Goal: Task Accomplishment & Management: Complete application form

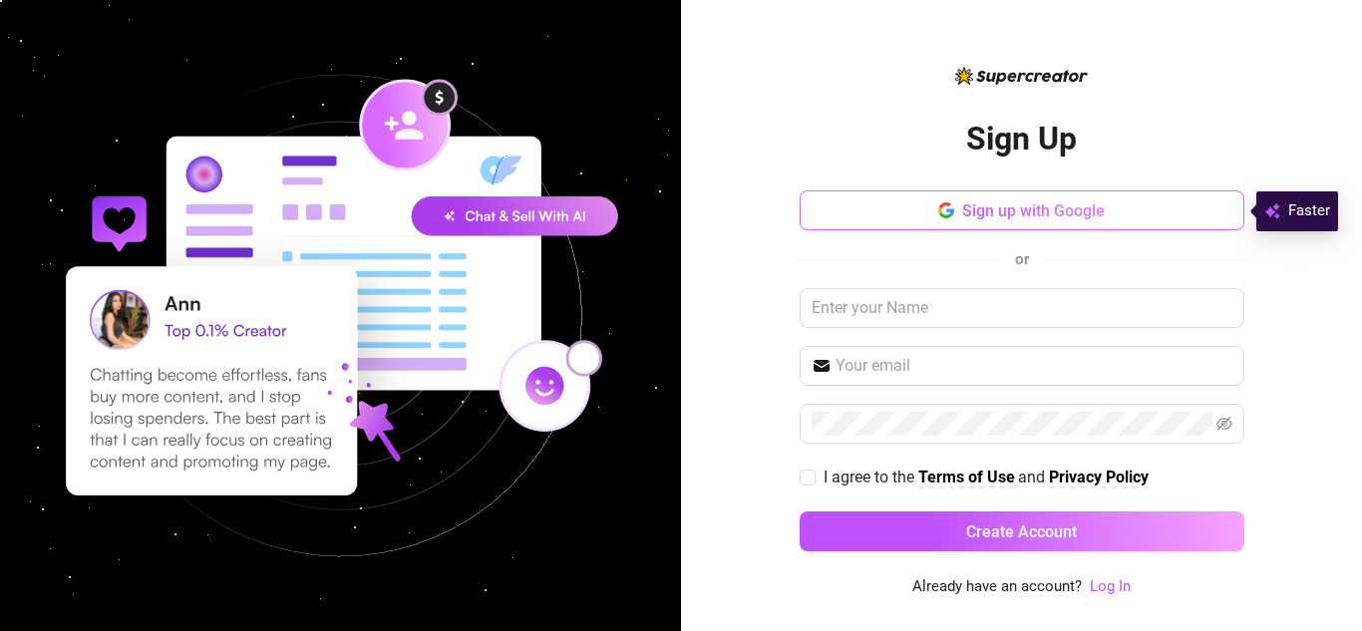
click at [1100, 206] on span "Sign up with Google" at bounding box center [1033, 210] width 143 height 19
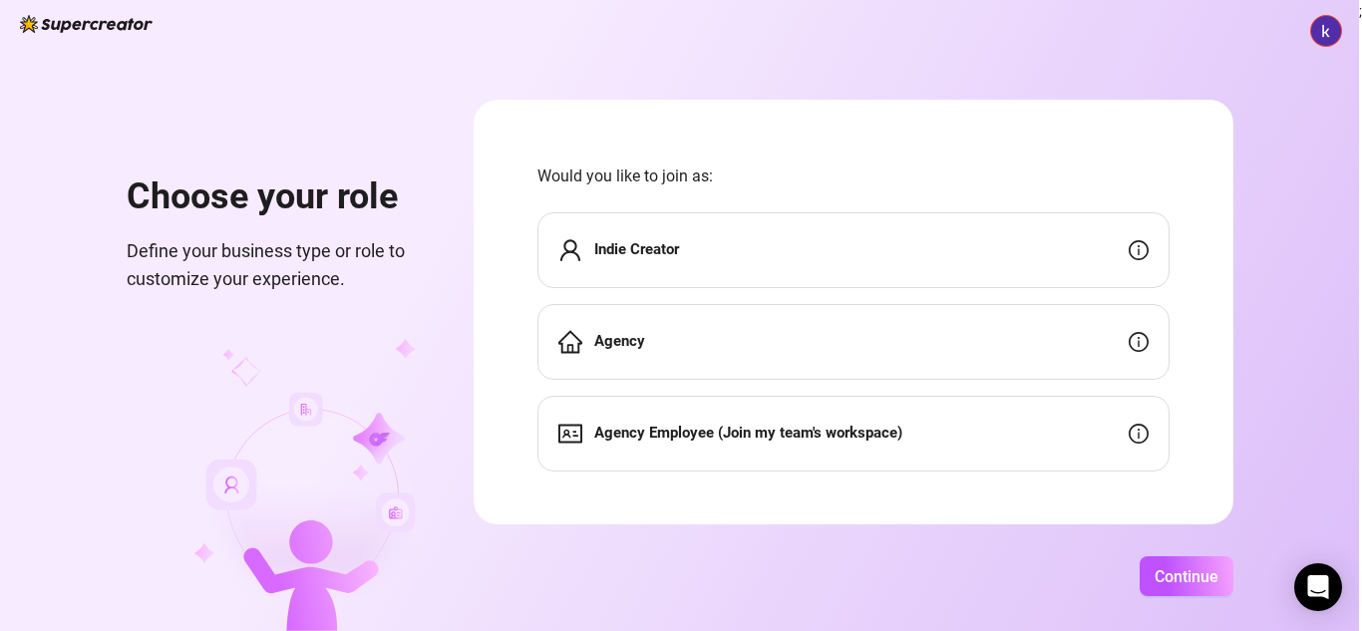
click at [745, 259] on div "Indie Creator" at bounding box center [854, 250] width 632 height 76
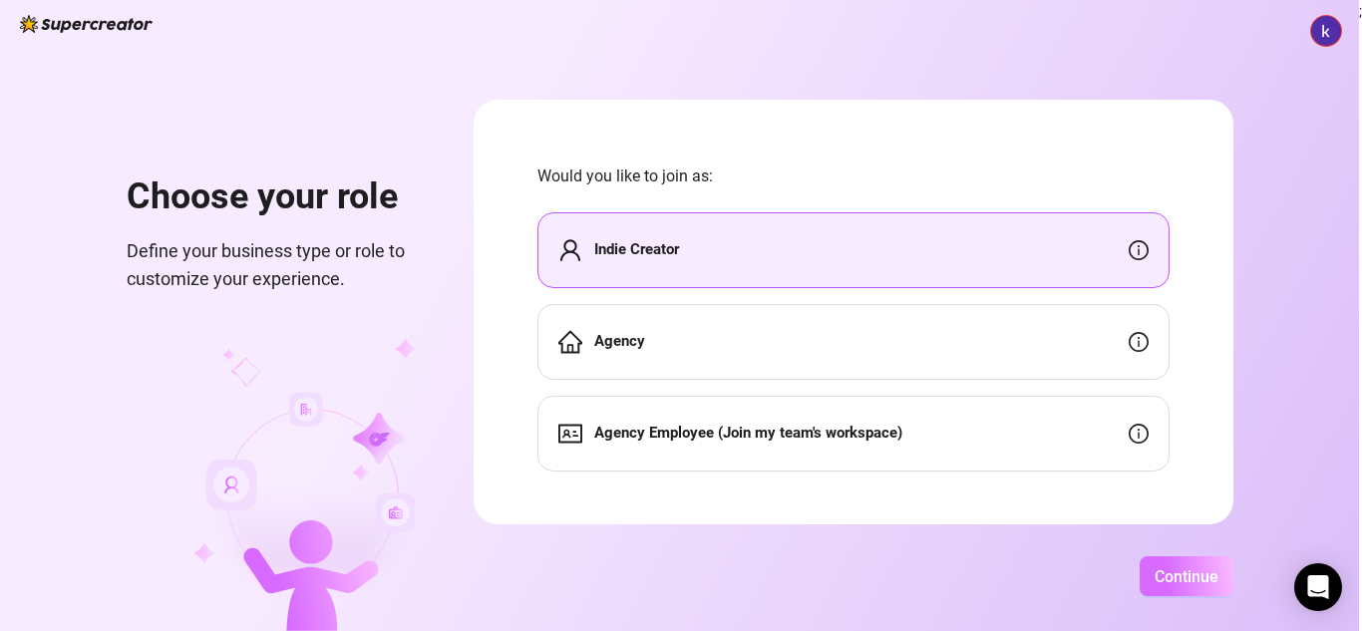
click at [1182, 586] on button "Continue" at bounding box center [1187, 576] width 94 height 40
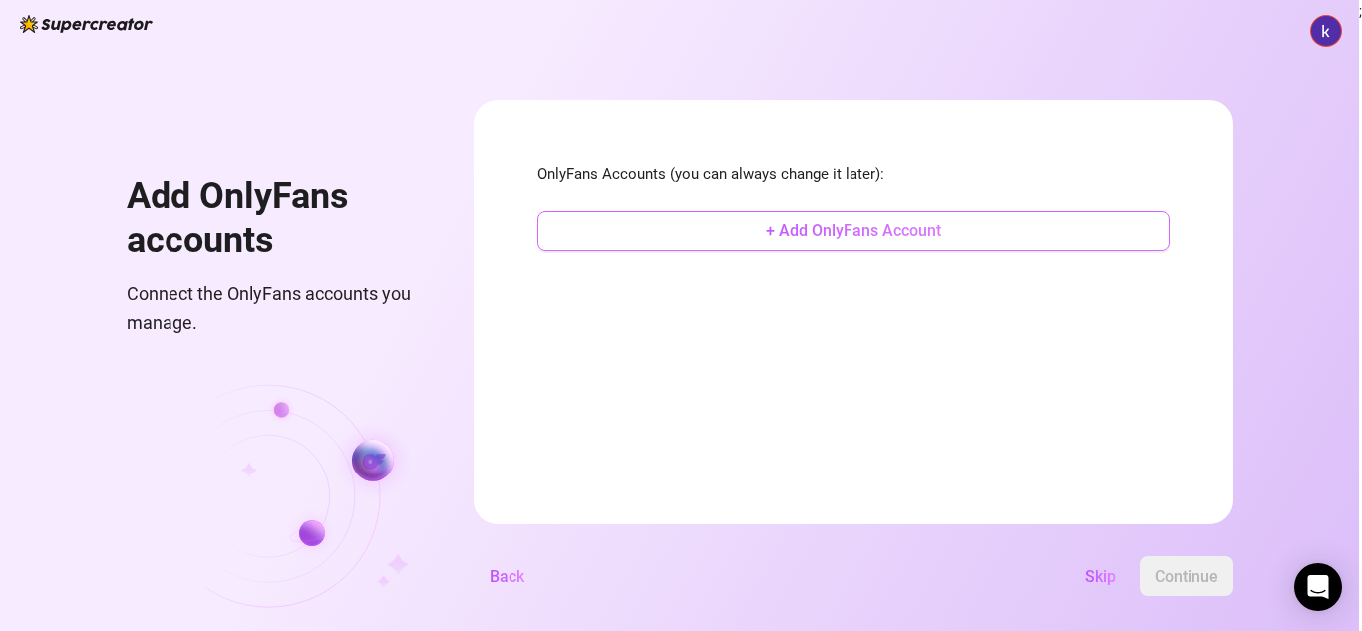
click at [961, 223] on button "+ Add OnlyFans Account" at bounding box center [854, 231] width 632 height 40
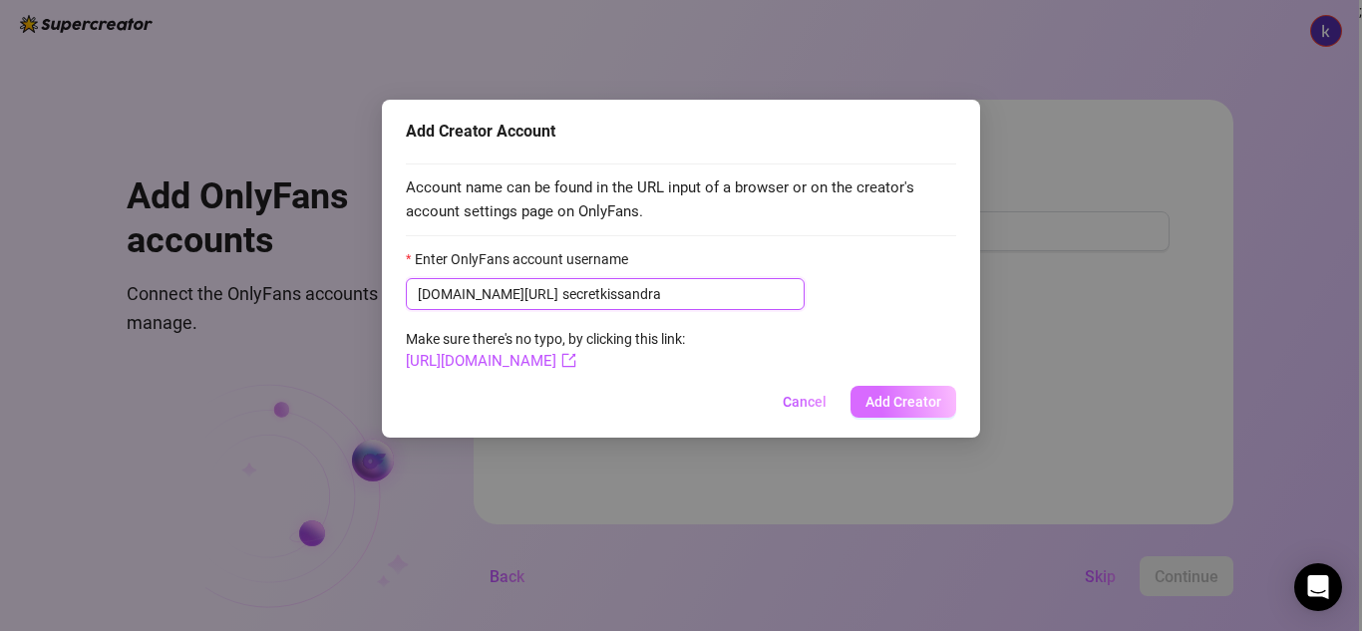
type input "secretkissandra"
click at [893, 389] on button "Add Creator" at bounding box center [904, 402] width 106 height 32
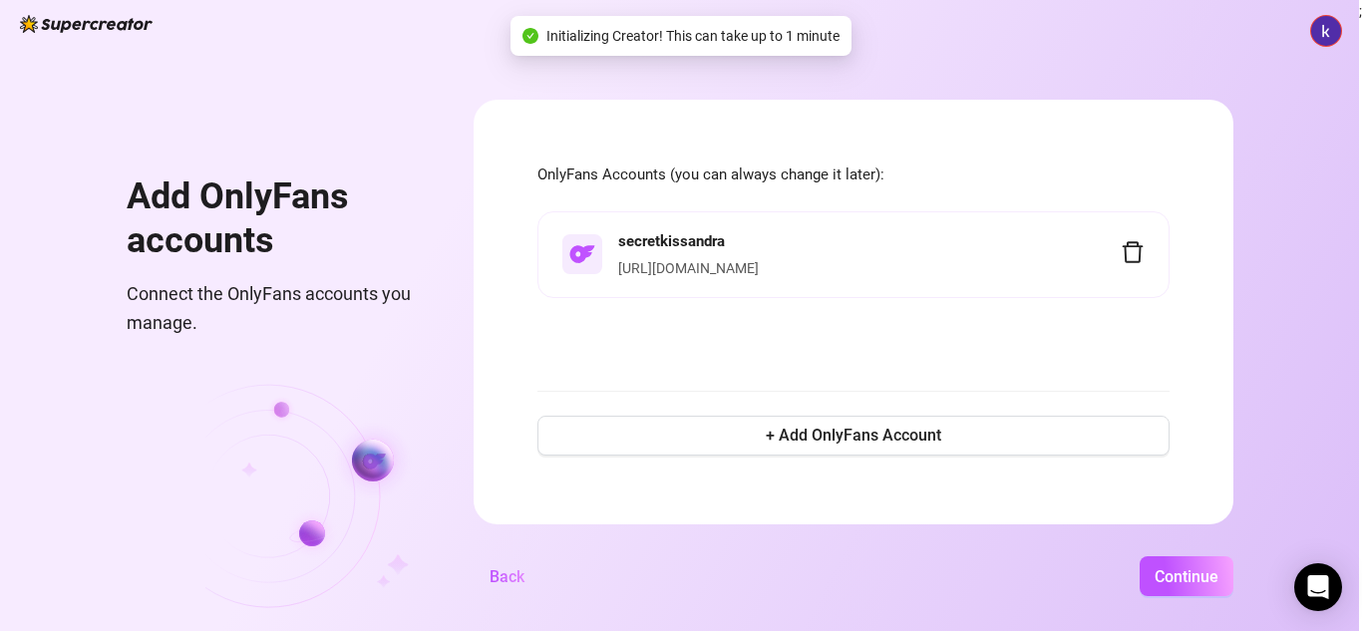
click at [759, 274] on link "[URL][DOMAIN_NAME]" at bounding box center [688, 268] width 141 height 16
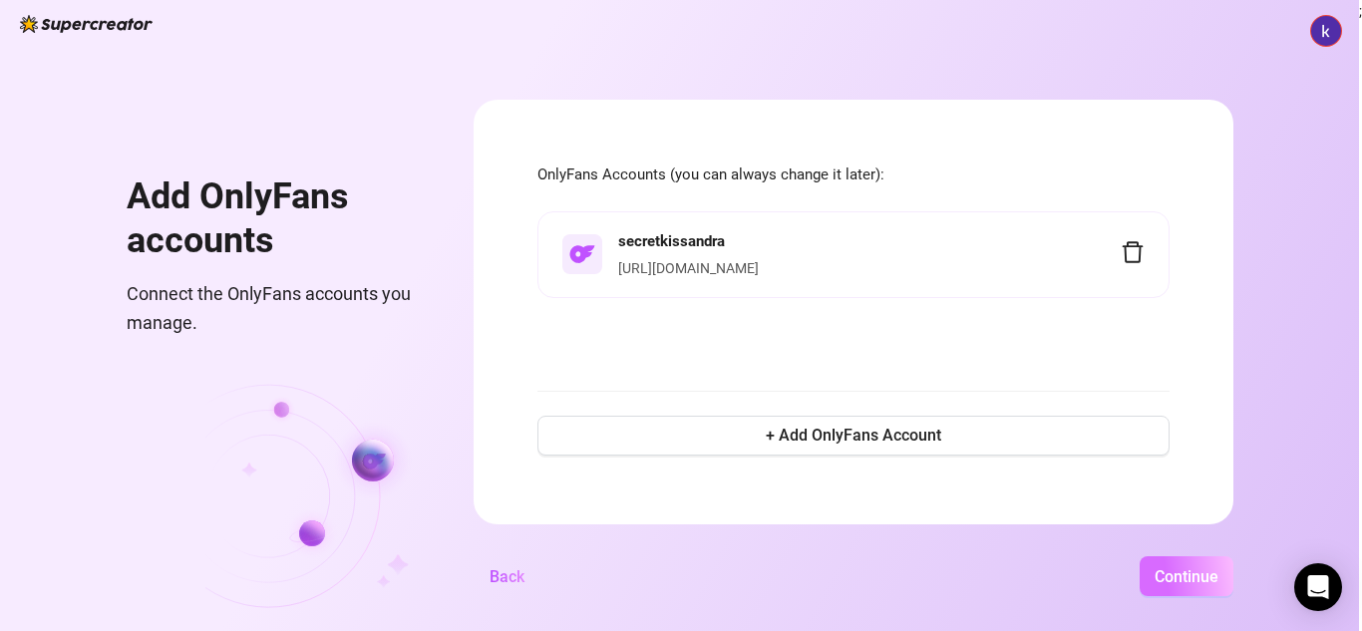
click at [1191, 580] on span "Continue" at bounding box center [1187, 576] width 64 height 19
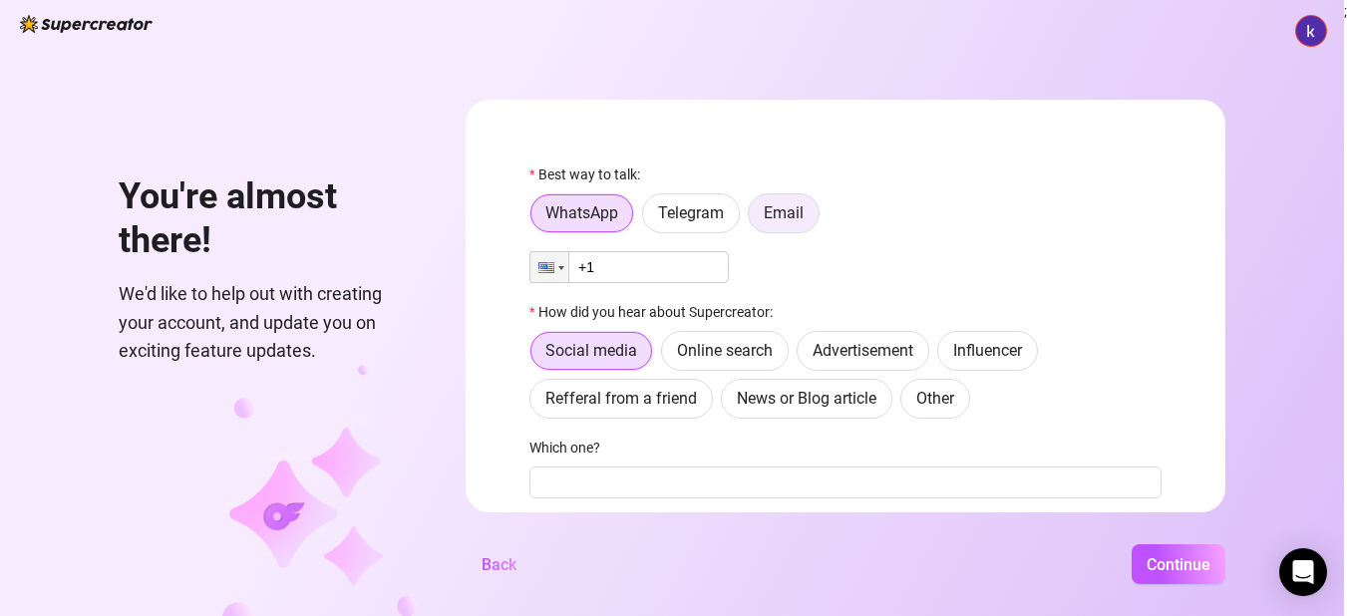
click at [781, 221] on span "Email" at bounding box center [784, 212] width 40 height 19
click at [754, 218] on input "Email" at bounding box center [754, 218] width 0 height 0
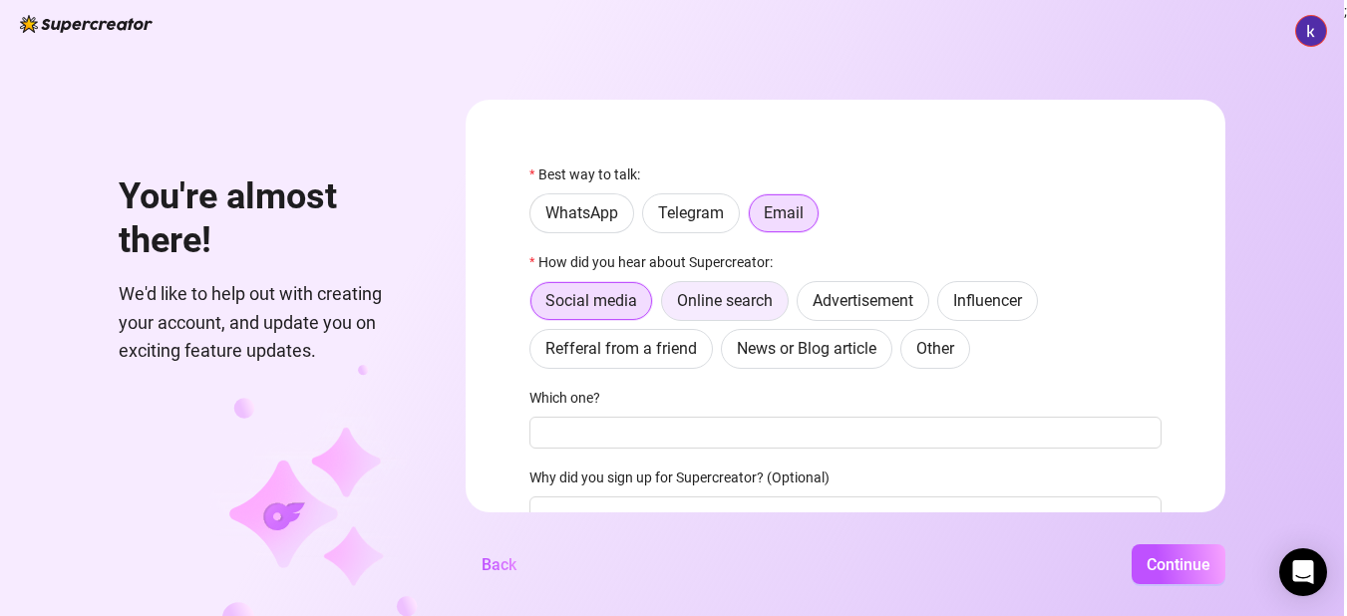
click at [727, 308] on span "Online search" at bounding box center [725, 300] width 96 height 19
click at [667, 306] on input "Online search" at bounding box center [667, 306] width 0 height 0
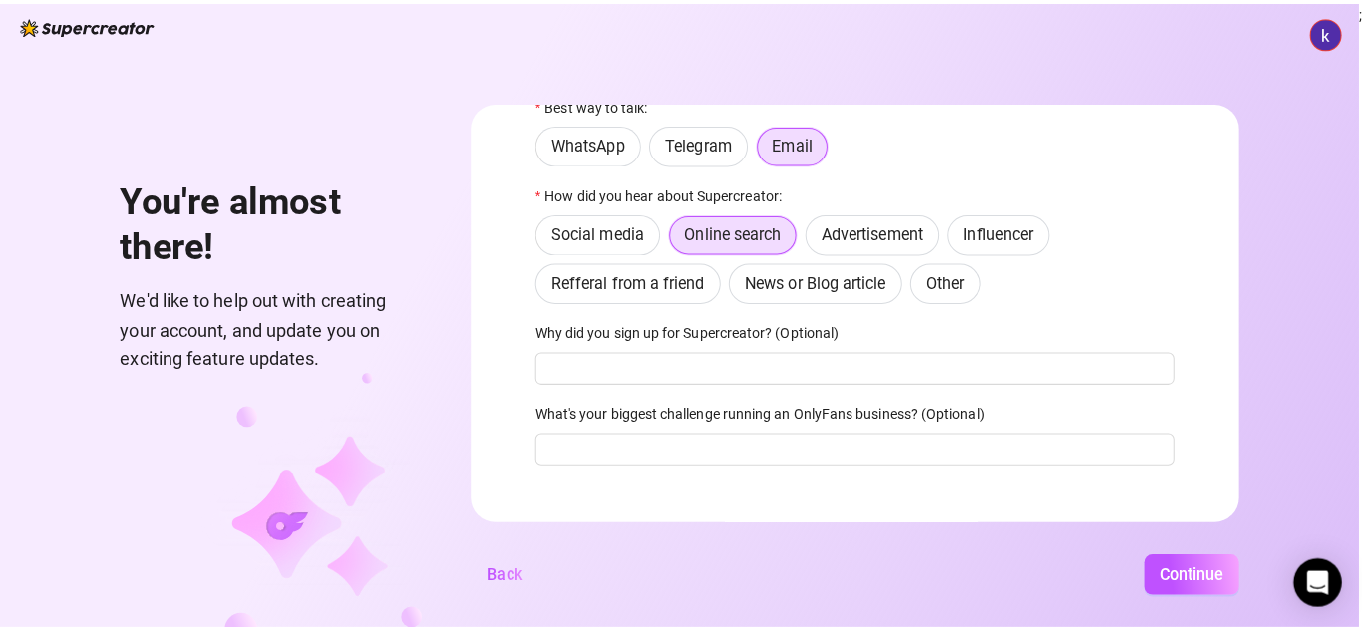
scroll to position [88, 0]
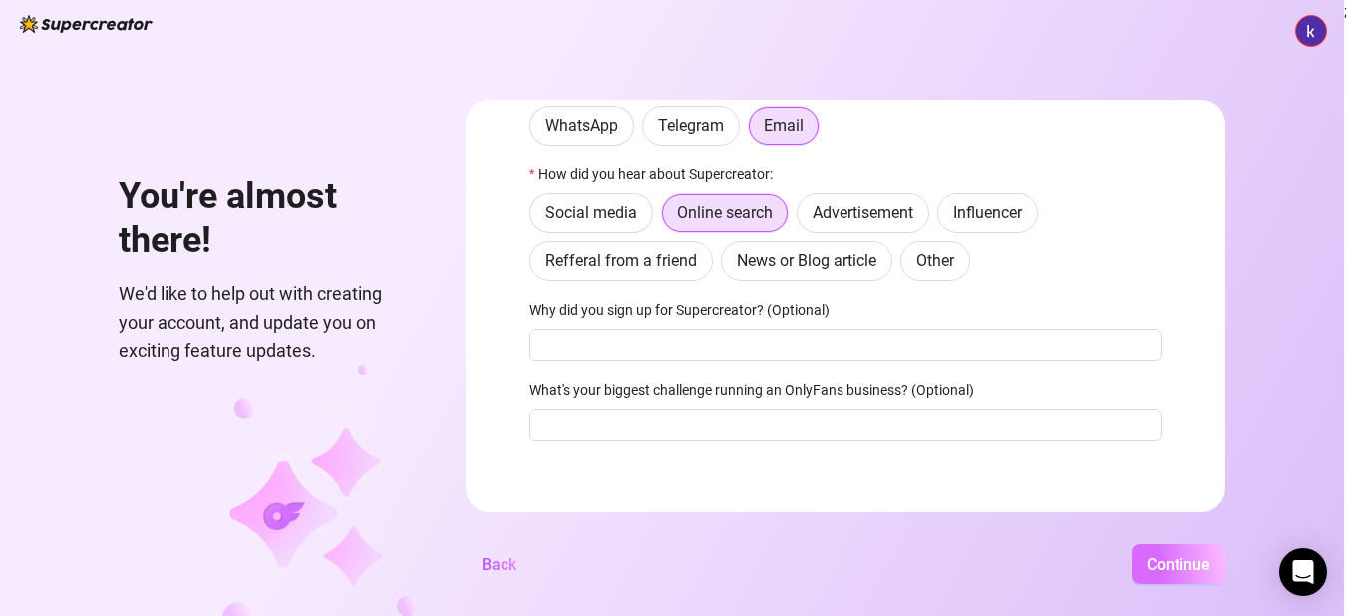
click at [1152, 574] on button "Continue" at bounding box center [1179, 564] width 94 height 40
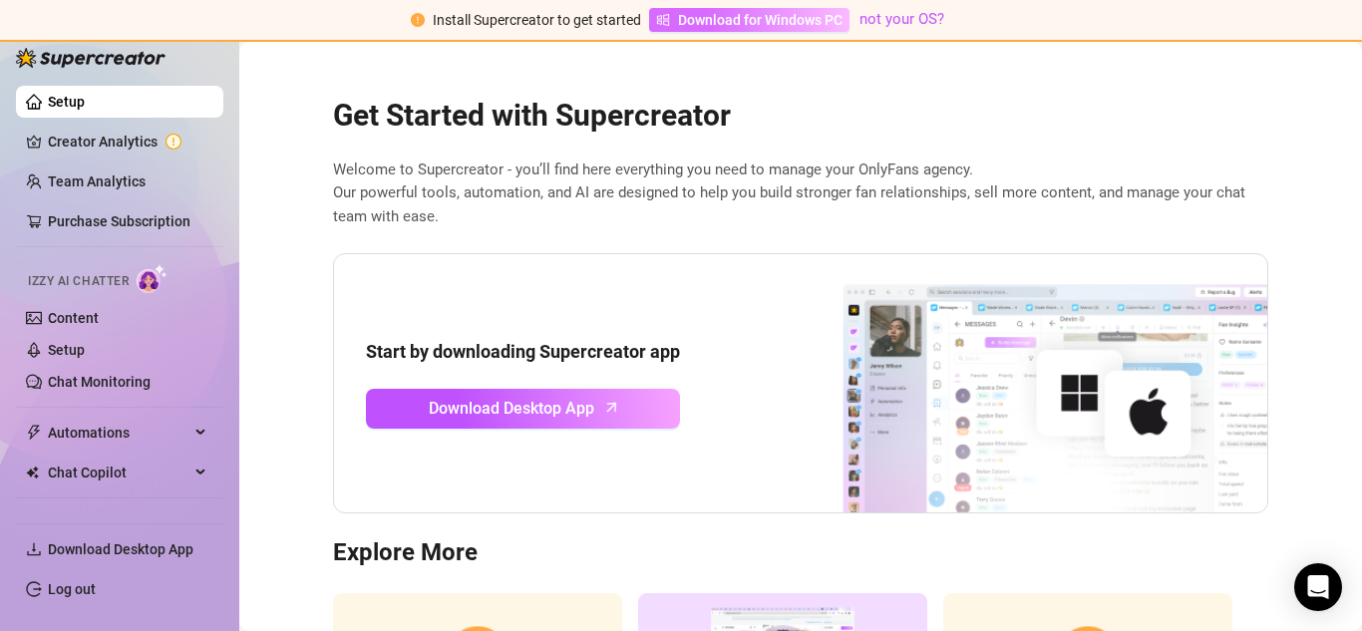
click at [751, 19] on span "Download for Windows PC" at bounding box center [760, 20] width 165 height 22
